Goal: Task Accomplishment & Management: Manage account settings

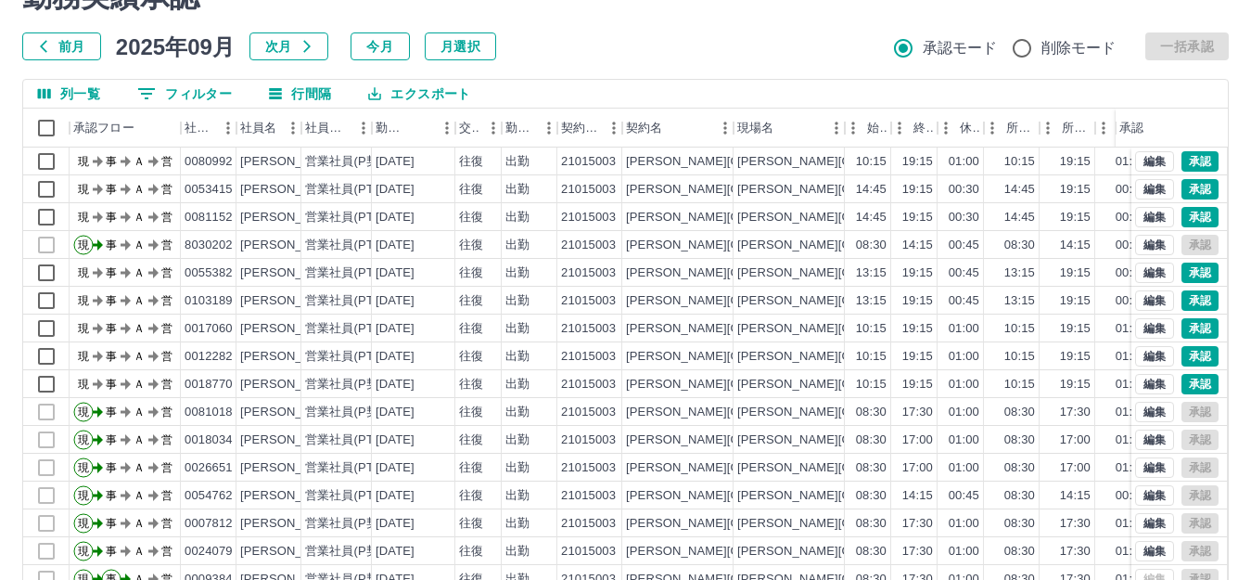
scroll to position [204, 0]
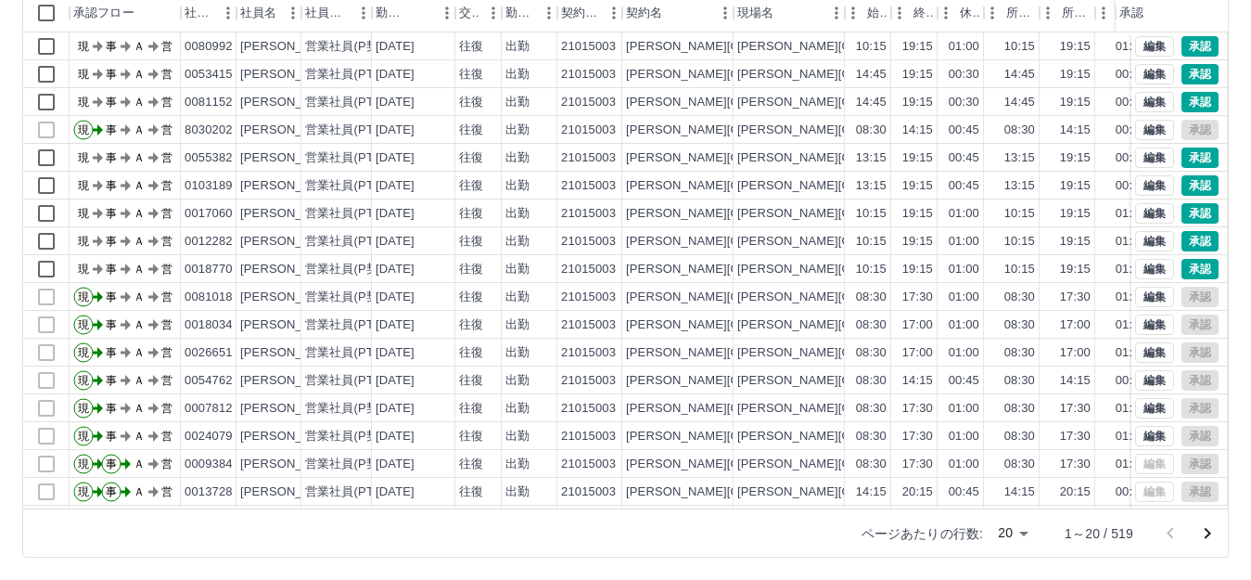
click at [999, 542] on body "SDH勤怠 [PERSON_NAME] 勤務実績承認 前月 [DATE] 次月 今月 月選択 承認モード 削除モード 一括承認 列一覧 0 フィルター 行間隔…" at bounding box center [625, 188] width 1251 height 784
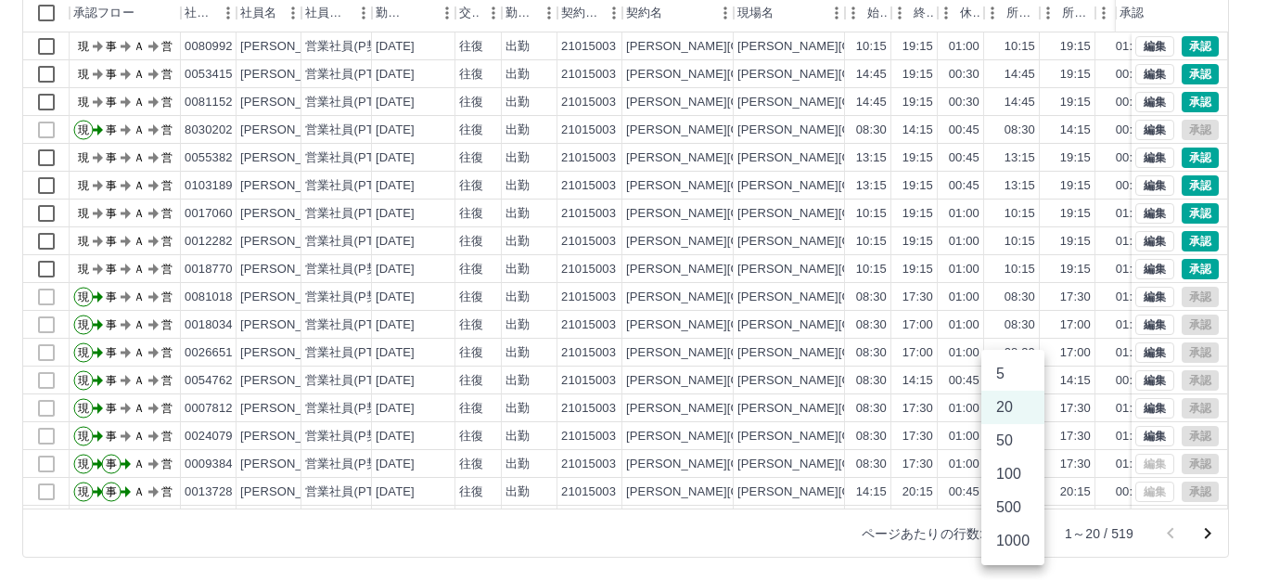
click at [1021, 511] on li "500" at bounding box center [1012, 507] width 63 height 33
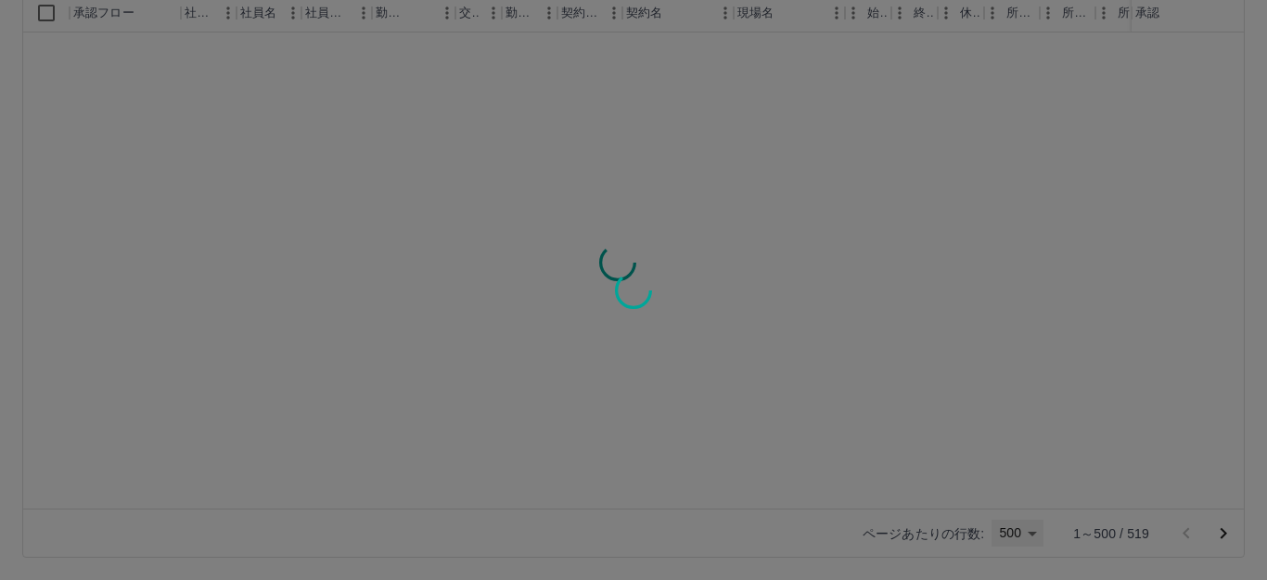
type input "***"
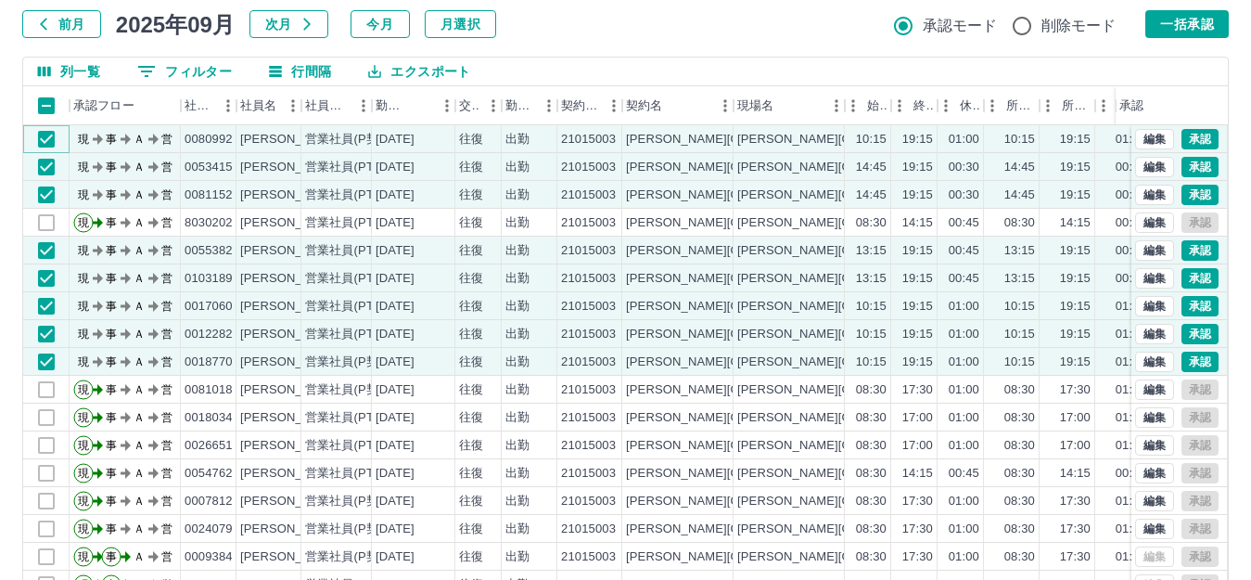
scroll to position [0, 0]
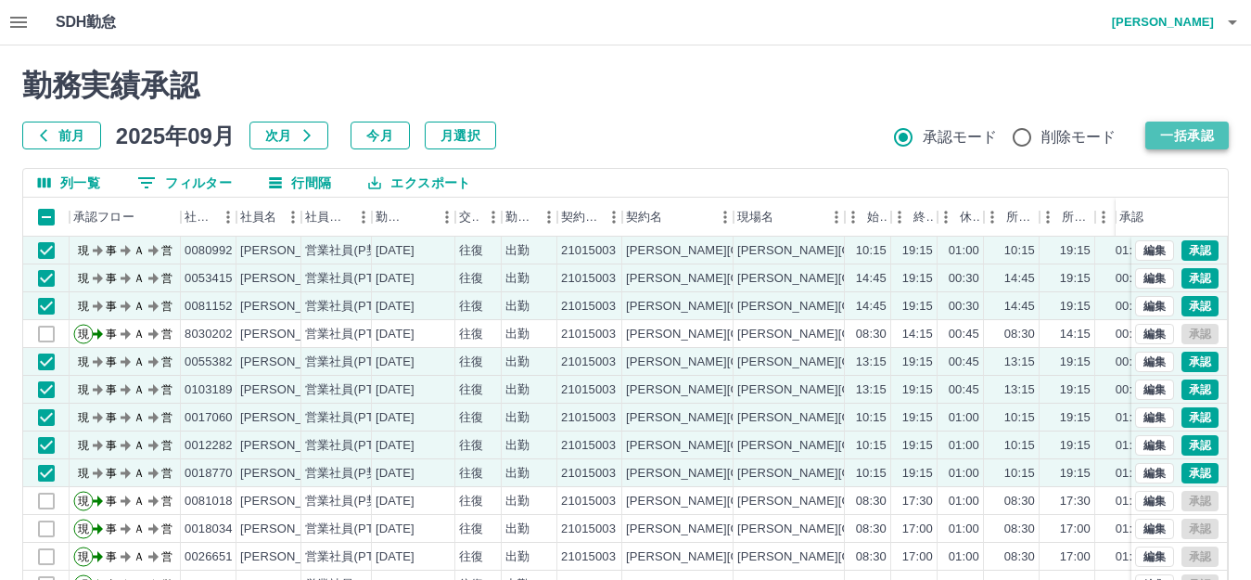
click at [1173, 139] on button "一括承認" at bounding box center [1186, 135] width 83 height 28
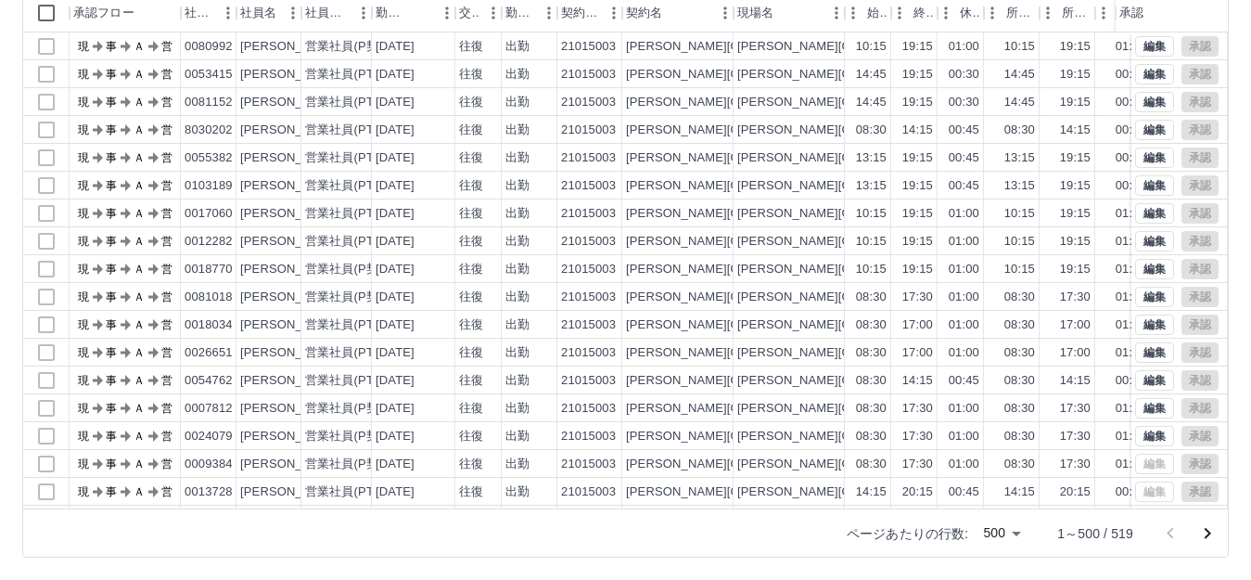
click at [1237, 309] on div "勤務実績承認 前月 [DATE] 次月 今月 月選択 承認モード 削除モード 一括承認 列一覧 0 フィルター 行間隔 エクスポート 承認フロー 社員番号 社…" at bounding box center [625, 210] width 1251 height 738
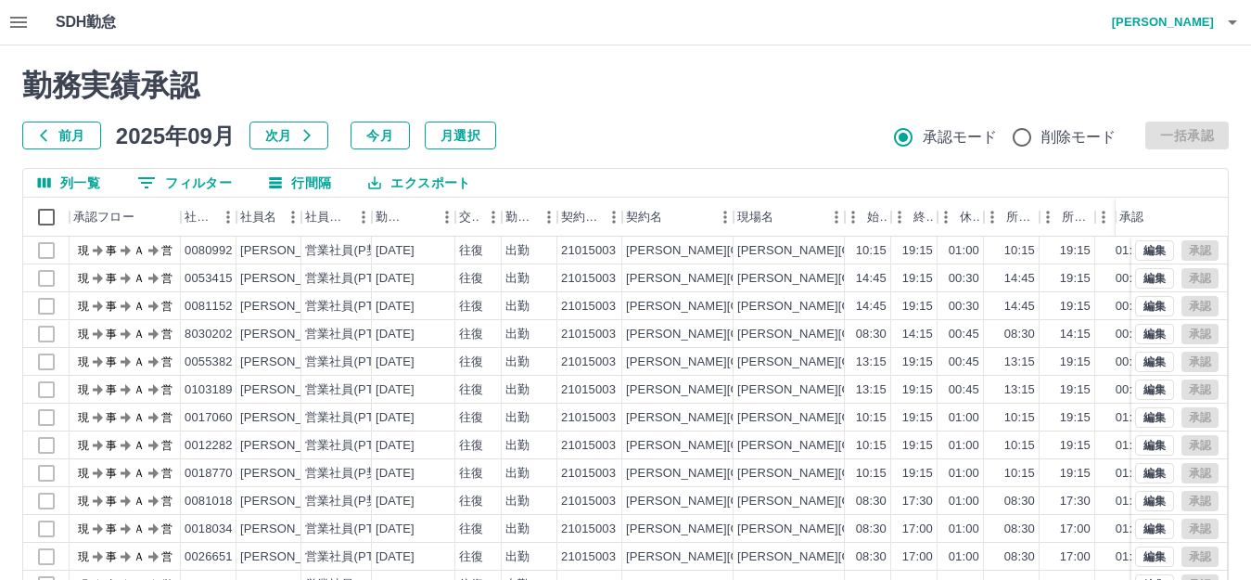
click at [1181, 19] on h4 "[PERSON_NAME]" at bounding box center [1157, 22] width 111 height 45
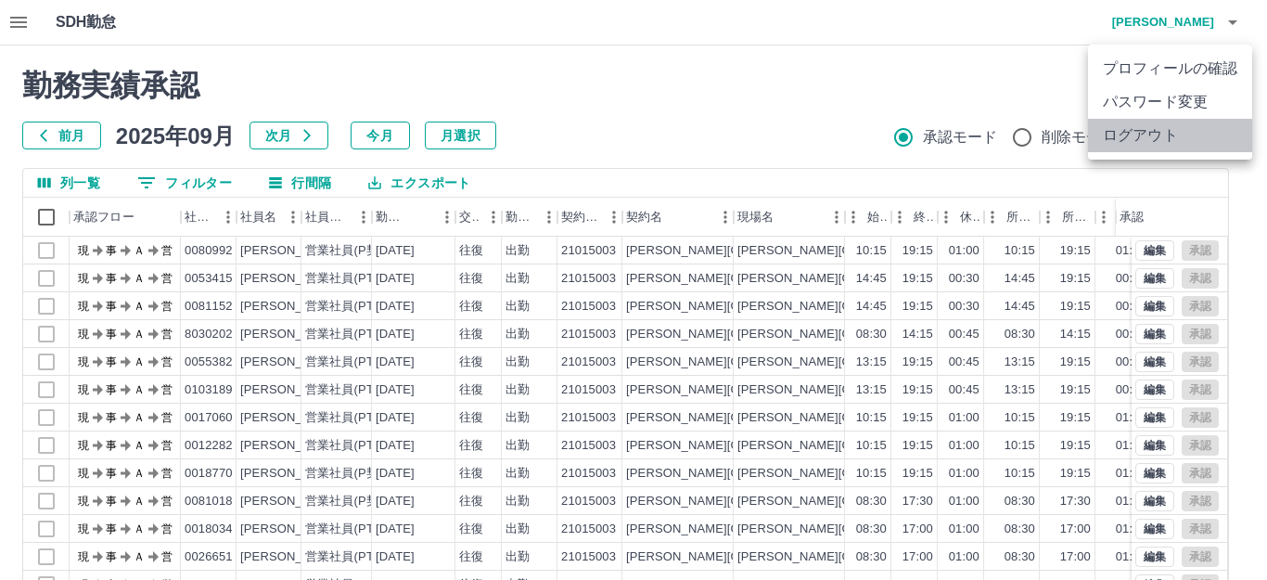
click at [1148, 136] on li "ログアウト" at bounding box center [1170, 135] width 164 height 33
